Goal: Find contact information: Find contact information

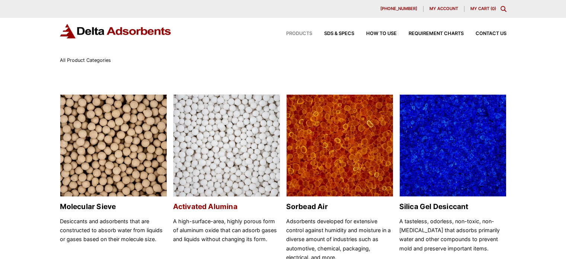
click at [240, 154] on img at bounding box center [226, 146] width 106 height 102
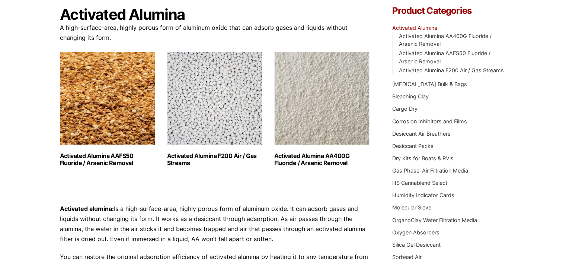
scroll to position [74, 0]
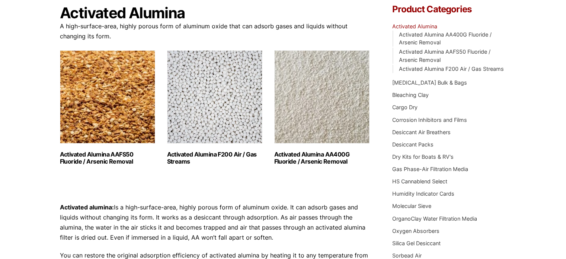
click at [213, 115] on img "Visit product category Activated Alumina F200 Air / Gas Streams" at bounding box center [214, 96] width 95 height 93
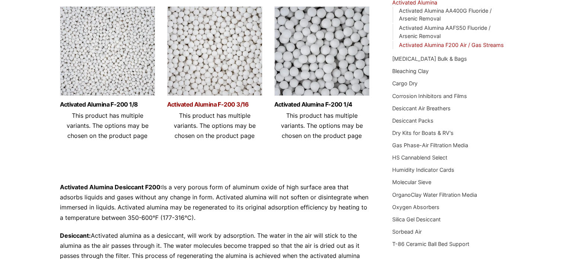
scroll to position [112, 0]
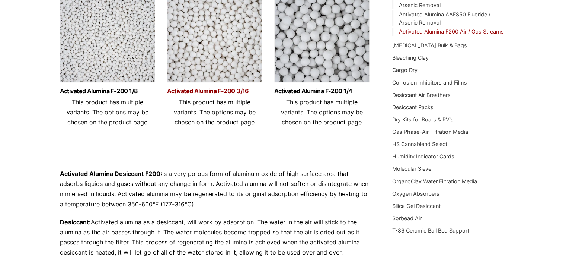
click at [213, 89] on link "Activated Alumina F-200 3/16" at bounding box center [214, 91] width 95 height 6
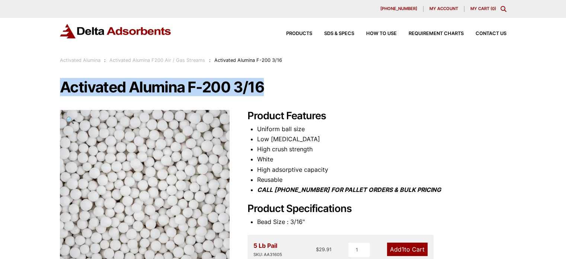
drag, startPoint x: 264, startPoint y: 91, endPoint x: 58, endPoint y: 88, distance: 205.9
copy h1 "Activated Alumina F-200 3/16"
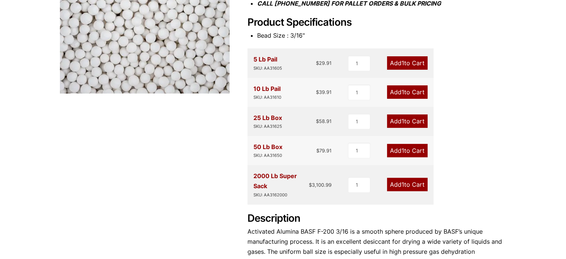
scroll to position [74, 0]
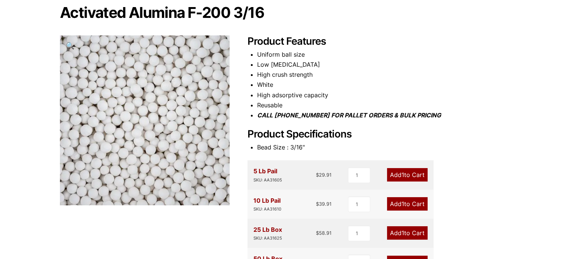
click at [398, 75] on li "High crush strength" at bounding box center [381, 75] width 249 height 10
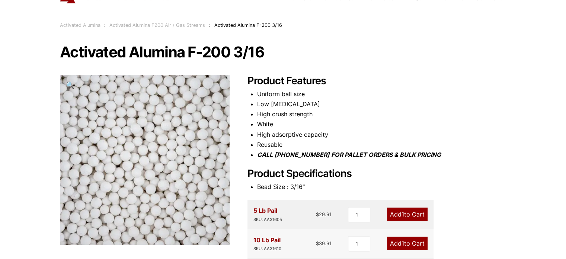
scroll to position [0, 0]
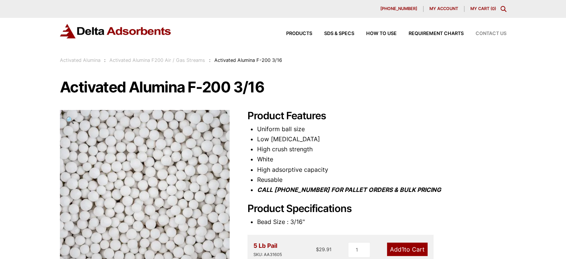
click at [499, 31] on span "Contact Us" at bounding box center [491, 33] width 31 height 5
click at [493, 32] on span "Contact Us" at bounding box center [491, 33] width 31 height 5
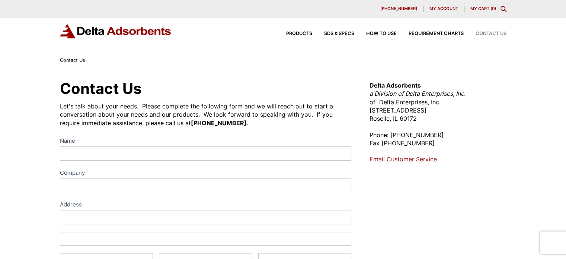
click at [406, 159] on link "Email Customer Service" at bounding box center [402, 158] width 67 height 7
